Goal: Task Accomplishment & Management: Manage account settings

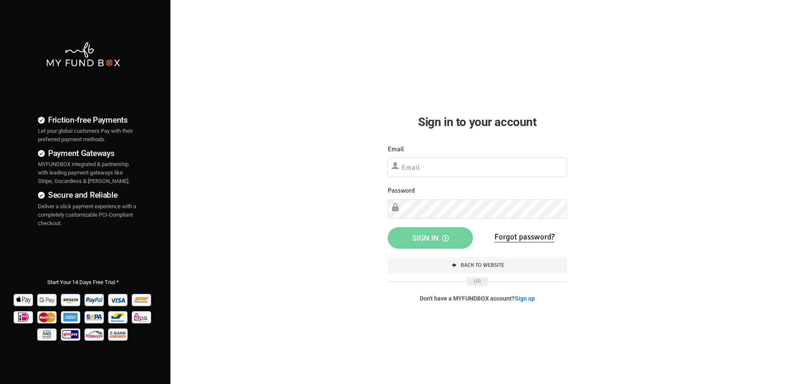
click at [433, 164] on input "text" at bounding box center [477, 167] width 179 height 19
click at [436, 168] on input "text" at bounding box center [477, 167] width 179 height 19
type input "[PERSON_NAME][EMAIL_ADDRESS][PERSON_NAME][DOMAIN_NAME]"
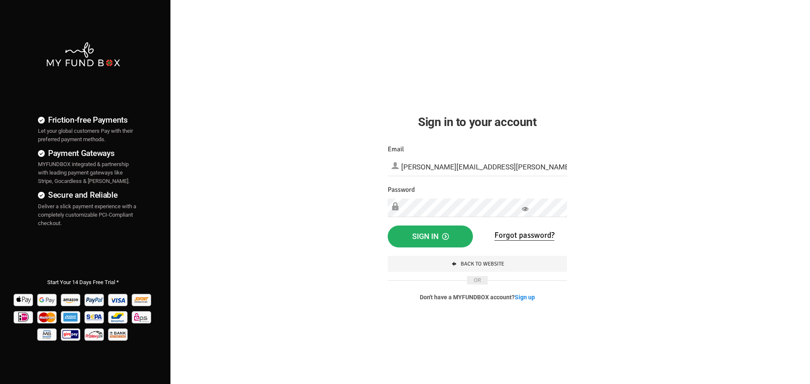
click at [422, 232] on span "Sign in" at bounding box center [430, 236] width 37 height 9
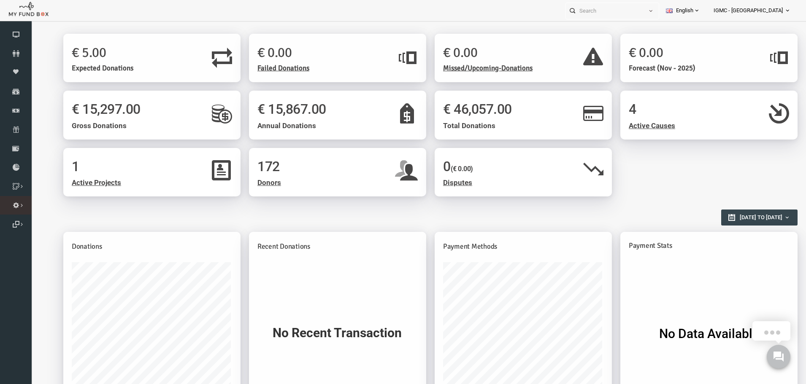
click at [0, 0] on icon at bounding box center [0, 0] width 0 height 0
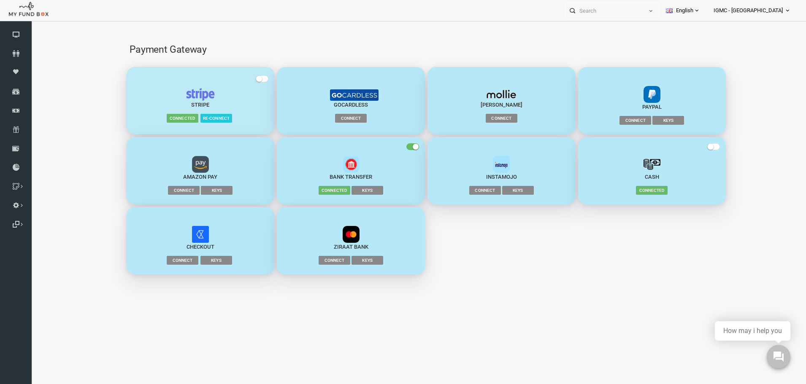
click at [185, 99] on img "button" at bounding box center [185, 94] width 30 height 13
click at [247, 79] on span "button" at bounding box center [246, 79] width 13 height 7
click at [31, 25] on input "checkbox" at bounding box center [31, 25] width 0 height 0
click at [178, 100] on img "button" at bounding box center [185, 94] width 30 height 13
click at [217, 116] on span "More Info" at bounding box center [219, 118] width 32 height 8
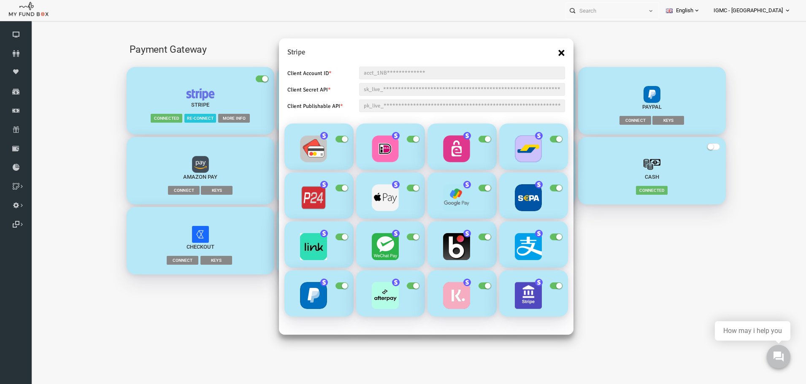
click at [543, 51] on button "×" at bounding box center [545, 53] width 7 height 14
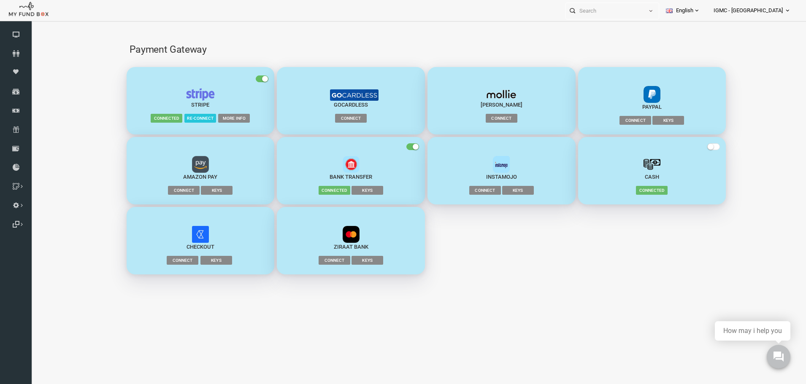
click at [186, 98] on img "button" at bounding box center [185, 94] width 30 height 13
click at [185, 95] on img "button" at bounding box center [185, 94] width 30 height 13
click at [140, 117] on span "Connected" at bounding box center [151, 118] width 32 height 8
click at [153, 119] on span "Connected" at bounding box center [151, 118] width 32 height 8
drag, startPoint x: 246, startPoint y: 78, endPoint x: 216, endPoint y: 89, distance: 31.9
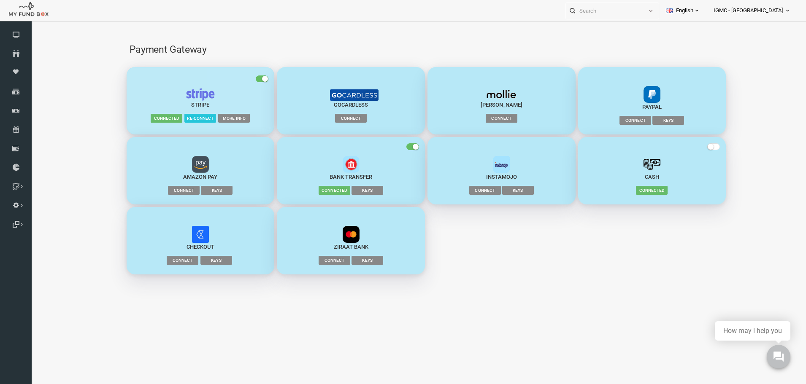
click at [246, 78] on span "button" at bounding box center [246, 79] width 13 height 7
click at [31, 25] on input "checkbox" at bounding box center [31, 25] width 0 height 0
click at [188, 95] on img "button" at bounding box center [185, 94] width 30 height 13
click at [244, 81] on small "button" at bounding box center [244, 79] width 6 height 6
click at [31, 25] on input "checkbox" at bounding box center [31, 25] width 0 height 0
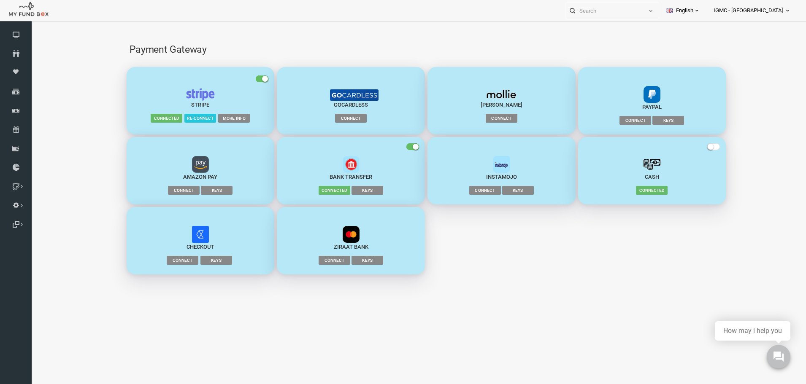
click at [189, 99] on img "button" at bounding box center [185, 94] width 30 height 13
click at [213, 119] on span "More Info" at bounding box center [219, 118] width 32 height 8
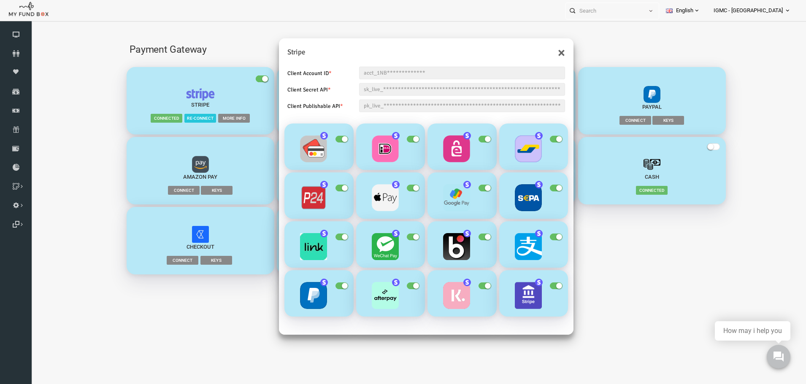
click at [407, 64] on div "**********" at bounding box center [410, 196] width 295 height 277
click at [381, 70] on input "**********" at bounding box center [446, 73] width 206 height 13
drag, startPoint x: 351, startPoint y: 75, endPoint x: 400, endPoint y: 77, distance: 49.4
click at [384, 77] on input "**********" at bounding box center [446, 73] width 206 height 13
click at [402, 95] on input "**********" at bounding box center [446, 89] width 206 height 13
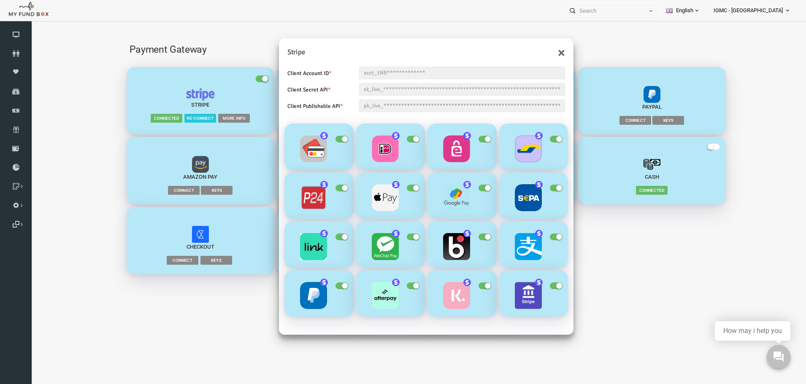
click at [402, 105] on input "**********" at bounding box center [446, 106] width 206 height 13
click at [470, 138] on small "button" at bounding box center [472, 139] width 6 height 6
click at [31, 25] on input "checkbox" at bounding box center [31, 25] width 0 height 0
click at [468, 136] on small "button" at bounding box center [466, 139] width 6 height 6
click at [31, 25] on input "checkbox" at bounding box center [31, 25] width 0 height 0
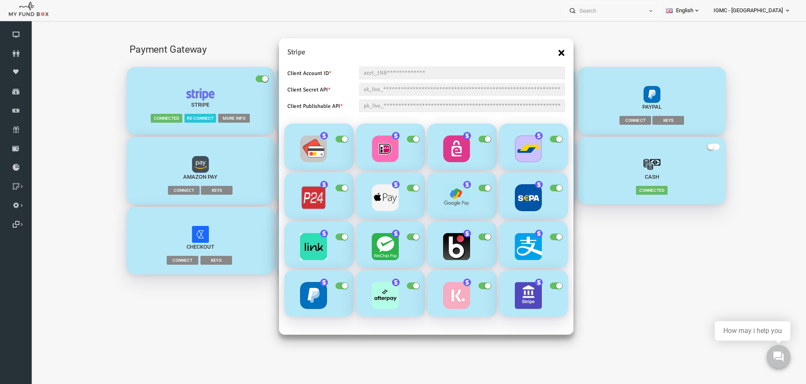
click at [546, 51] on button "×" at bounding box center [545, 53] width 7 height 14
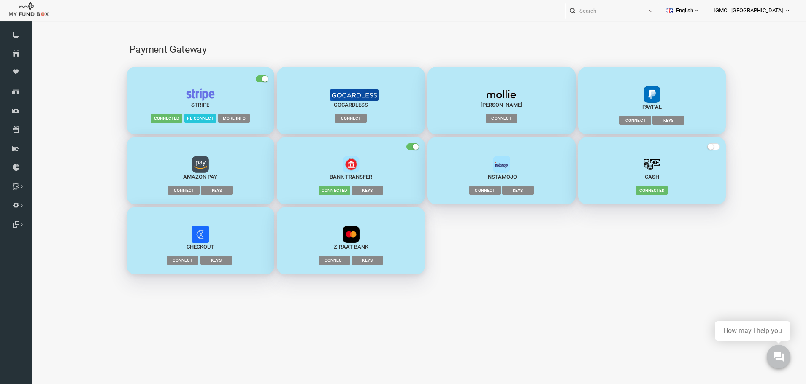
click at [176, 100] on img "button" at bounding box center [185, 94] width 30 height 13
click at [214, 119] on span "More Info" at bounding box center [219, 118] width 32 height 8
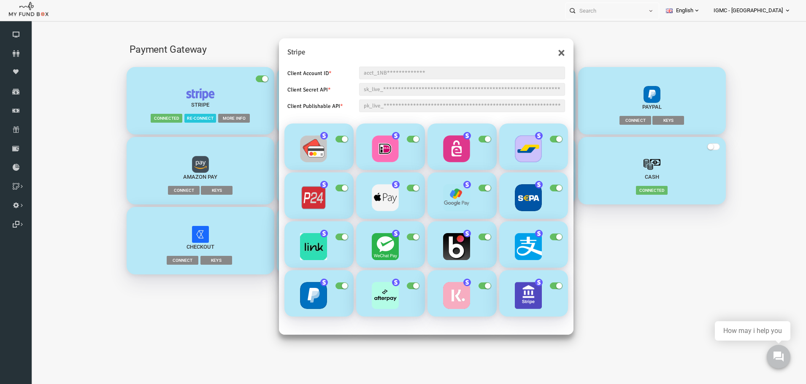
click at [392, 89] on input "**********" at bounding box center [446, 89] width 206 height 13
click at [546, 52] on button "×" at bounding box center [545, 53] width 7 height 14
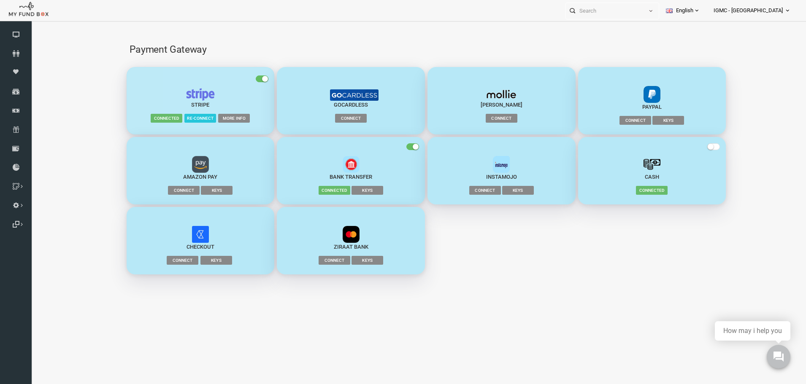
click at [201, 107] on div "Stripe" at bounding box center [185, 98] width 132 height 21
click at [158, 122] on span "Connected" at bounding box center [151, 118] width 32 height 8
click at [187, 116] on span "Re-connect" at bounding box center [185, 118] width 32 height 8
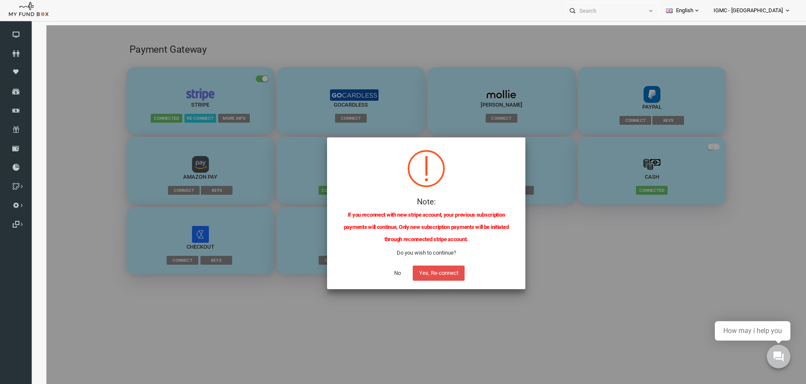
click at [419, 276] on button "Yes, Re-connect" at bounding box center [423, 273] width 52 height 15
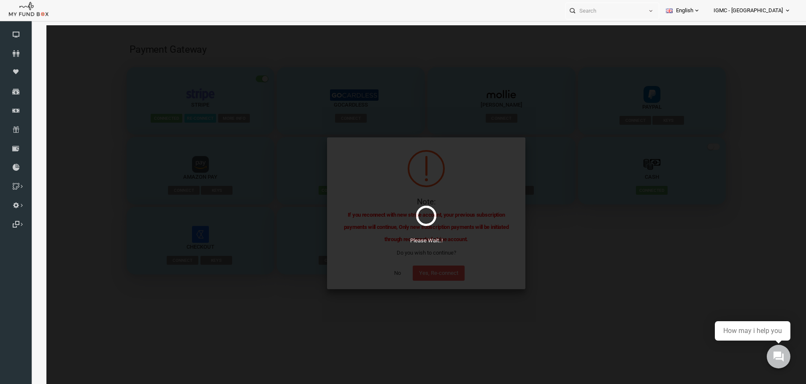
click at [443, 254] on div "Please Wait..!" at bounding box center [411, 217] width 760 height 384
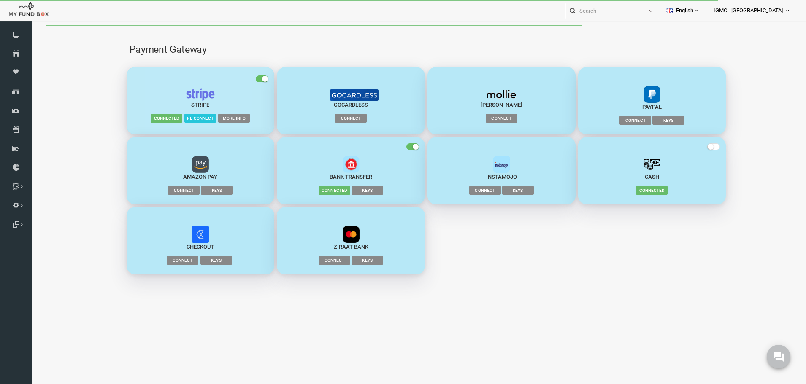
click at [184, 118] on span "Re-connect" at bounding box center [185, 118] width 32 height 8
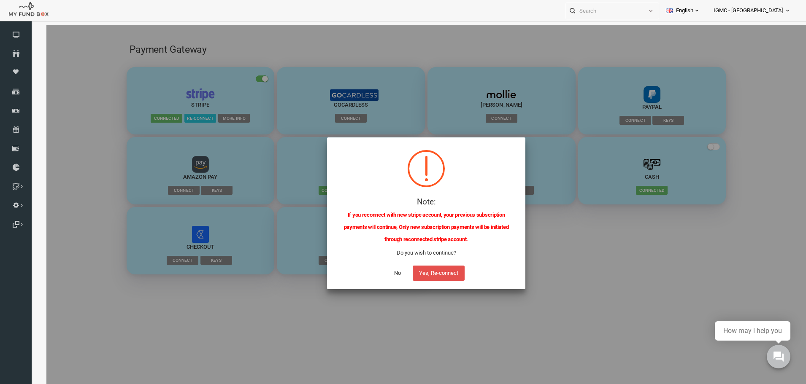
click at [418, 276] on button "Yes, Re-connect" at bounding box center [423, 273] width 52 height 15
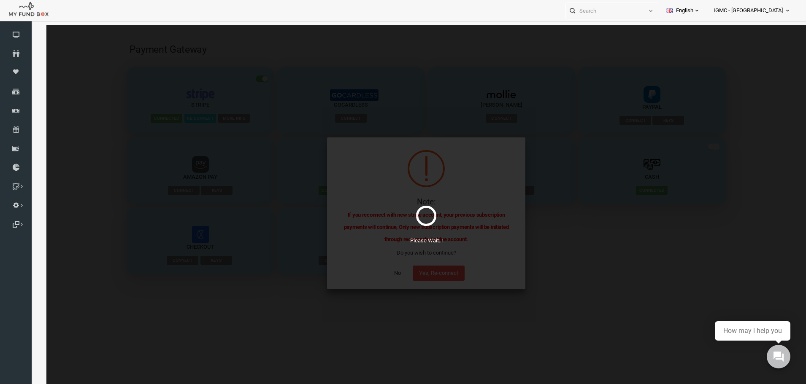
click at [408, 167] on div "Please Wait..!" at bounding box center [411, 217] width 760 height 384
click at [455, 223] on div "Please Wait..!" at bounding box center [411, 217] width 760 height 384
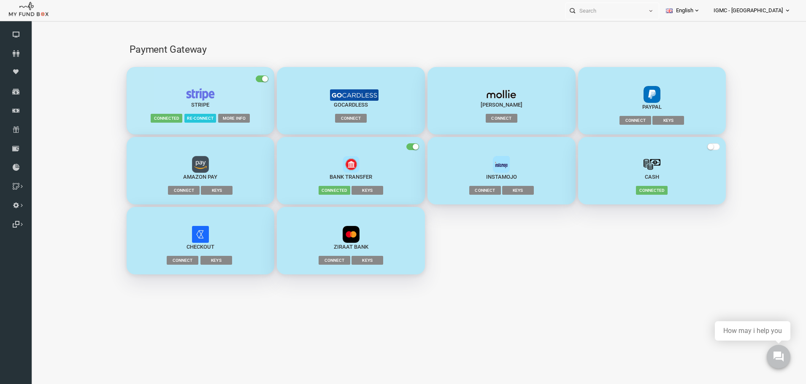
click at [192, 118] on span "Re-connect" at bounding box center [185, 118] width 32 height 8
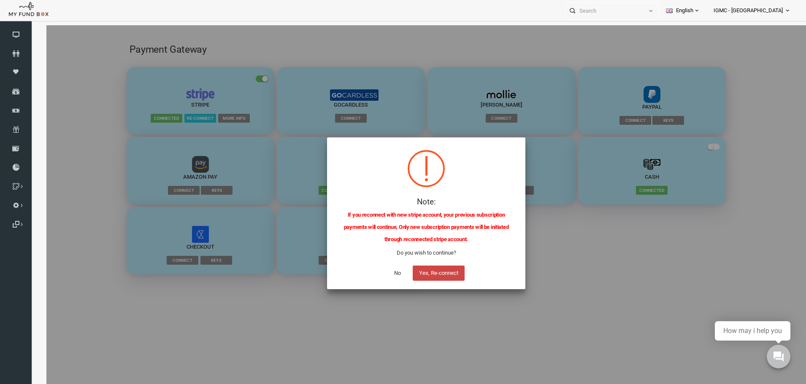
click at [417, 270] on button "Yes, Re-connect" at bounding box center [423, 273] width 52 height 15
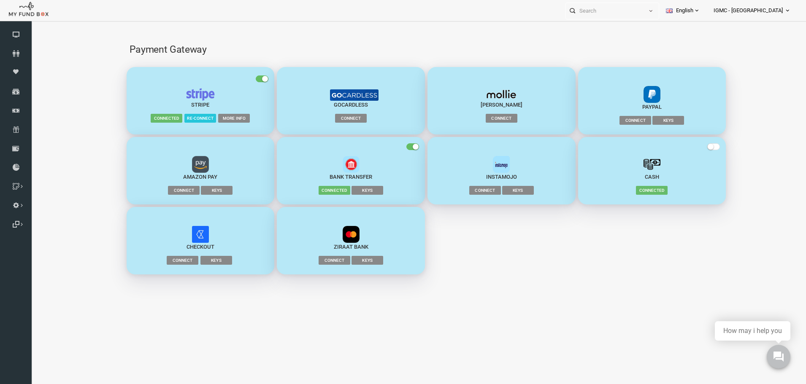
click at [186, 119] on span "Re-connect" at bounding box center [185, 118] width 32 height 8
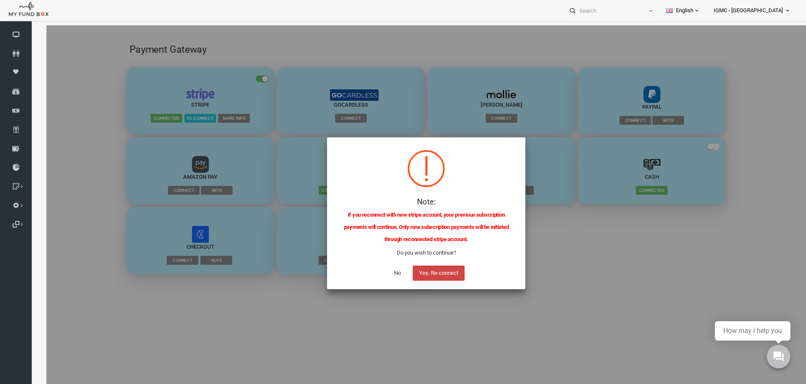
click at [423, 278] on button "Yes, Re-connect" at bounding box center [423, 273] width 52 height 15
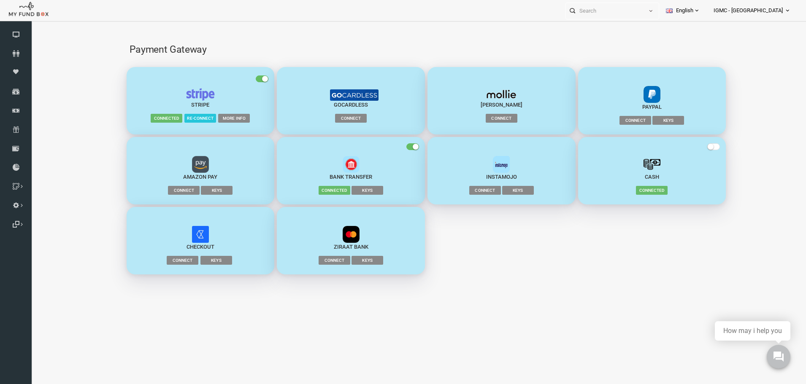
click at [214, 120] on span "More Info" at bounding box center [219, 118] width 32 height 8
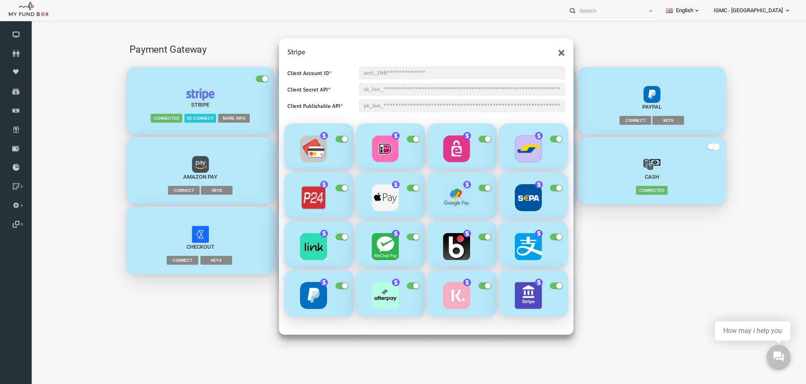
click at [324, 287] on span "button" at bounding box center [326, 286] width 13 height 7
click at [31, 25] on input "checkbox" at bounding box center [31, 25] width 0 height 0
click at [324, 287] on small "button" at bounding box center [323, 286] width 6 height 6
click at [31, 25] on input "checkbox" at bounding box center [31, 25] width 0 height 0
click at [545, 51] on button "×" at bounding box center [545, 53] width 7 height 14
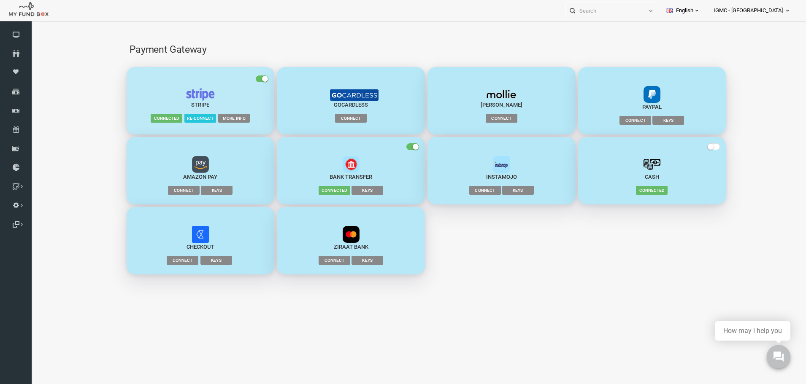
click at [214, 115] on span "More Info" at bounding box center [219, 118] width 32 height 8
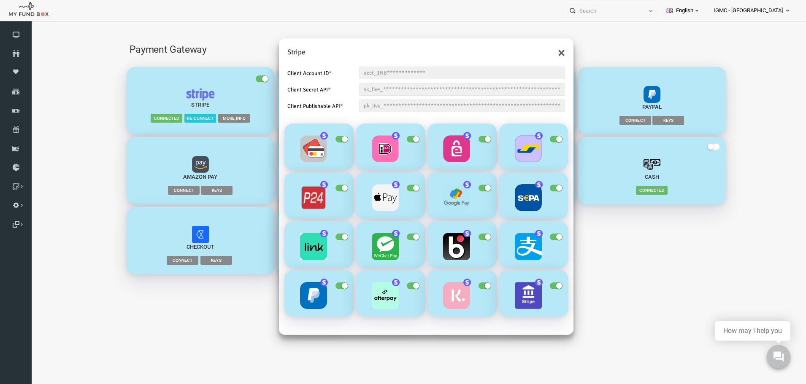
click at [280, 53] on h5 "Stripe" at bounding box center [411, 52] width 278 height 11
click at [309, 114] on label "Client Publishable API *" at bounding box center [304, 107] width 72 height 14
